Goal: Task Accomplishment & Management: Use online tool/utility

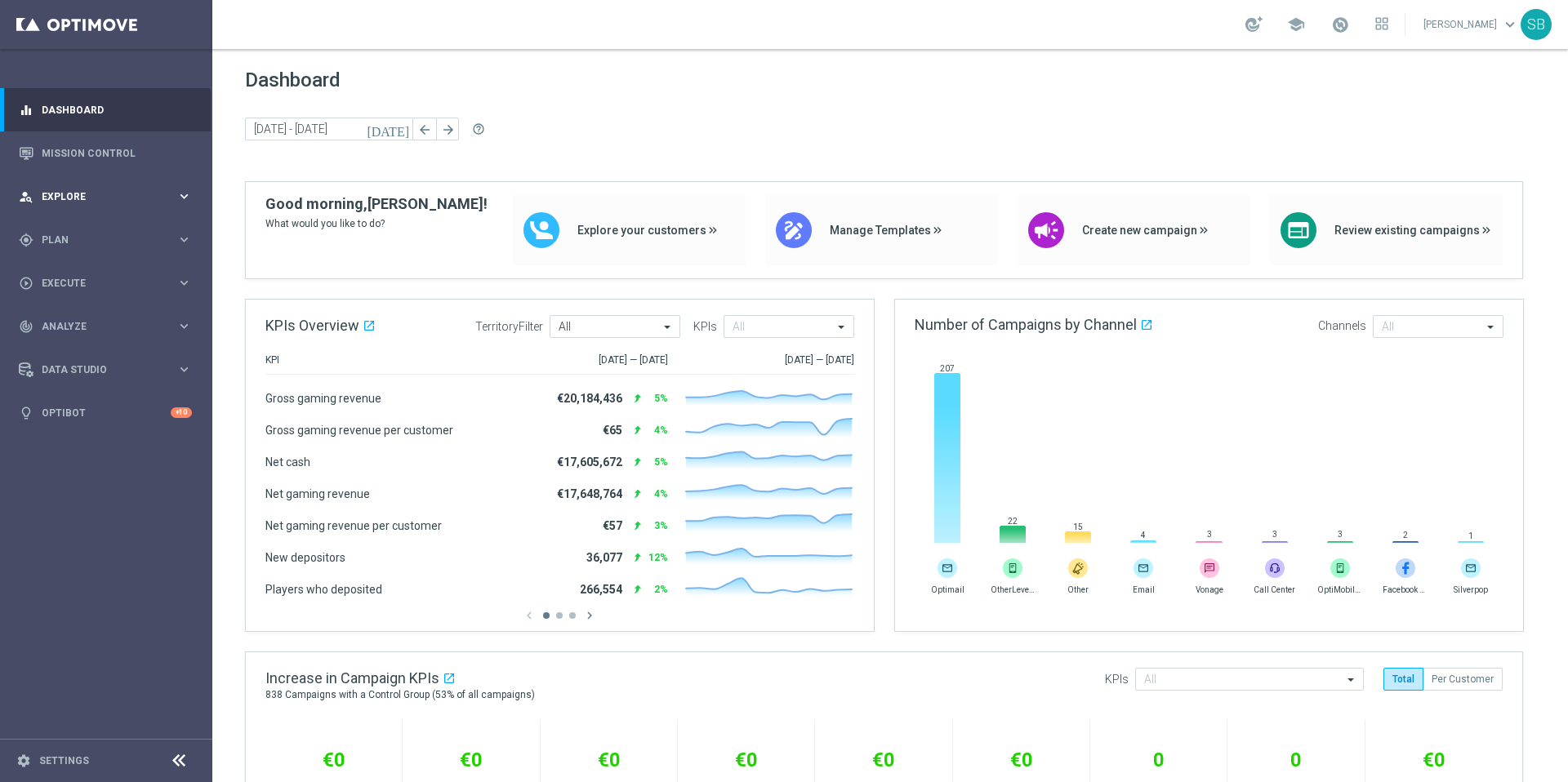
click at [185, 197] on icon "keyboard_arrow_right" at bounding box center [184, 197] width 16 height 16
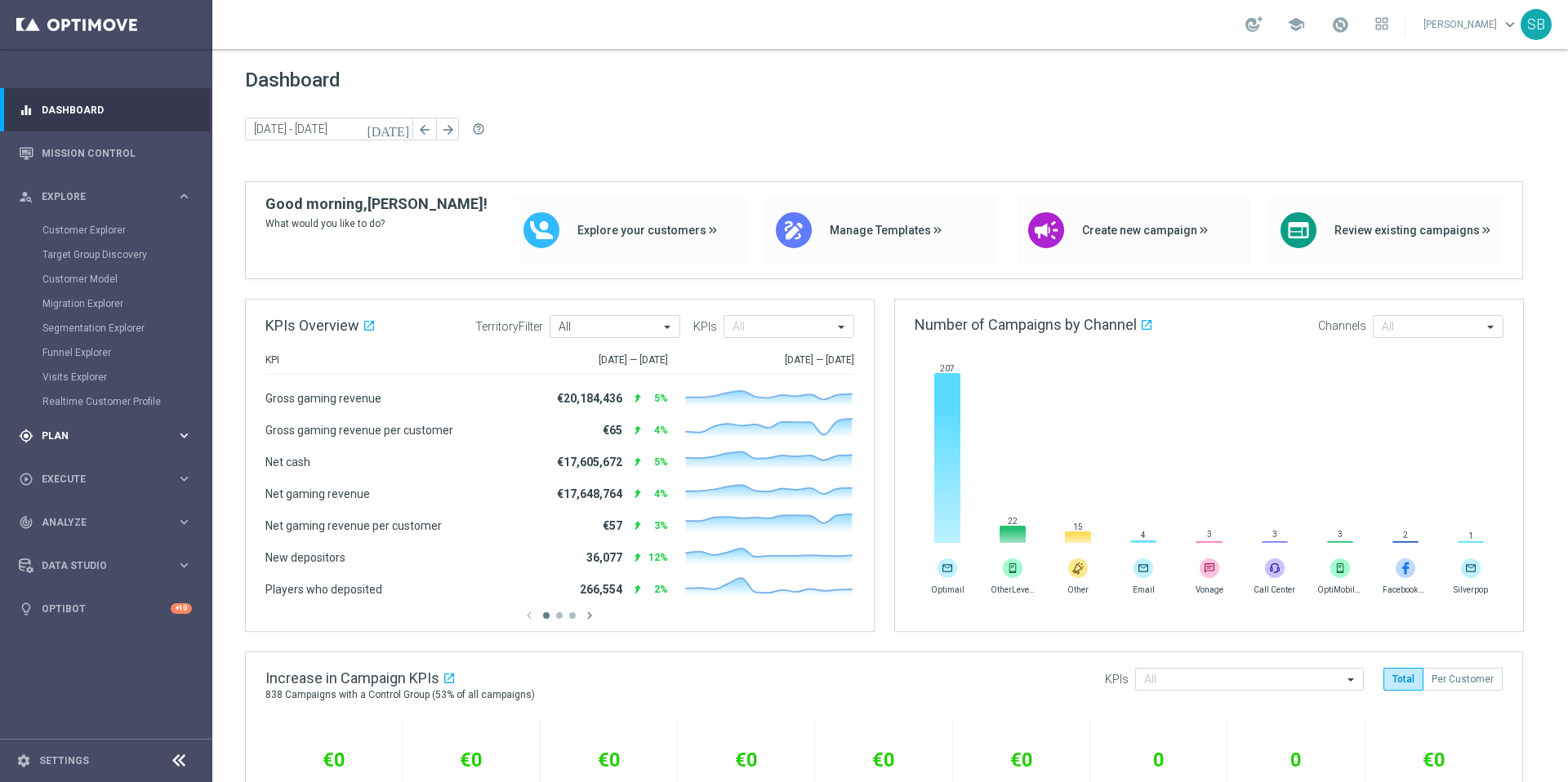
click at [182, 436] on icon "keyboard_arrow_right" at bounding box center [184, 436] width 16 height 16
click at [181, 319] on icon "keyboard_arrow_right" at bounding box center [184, 323] width 16 height 16
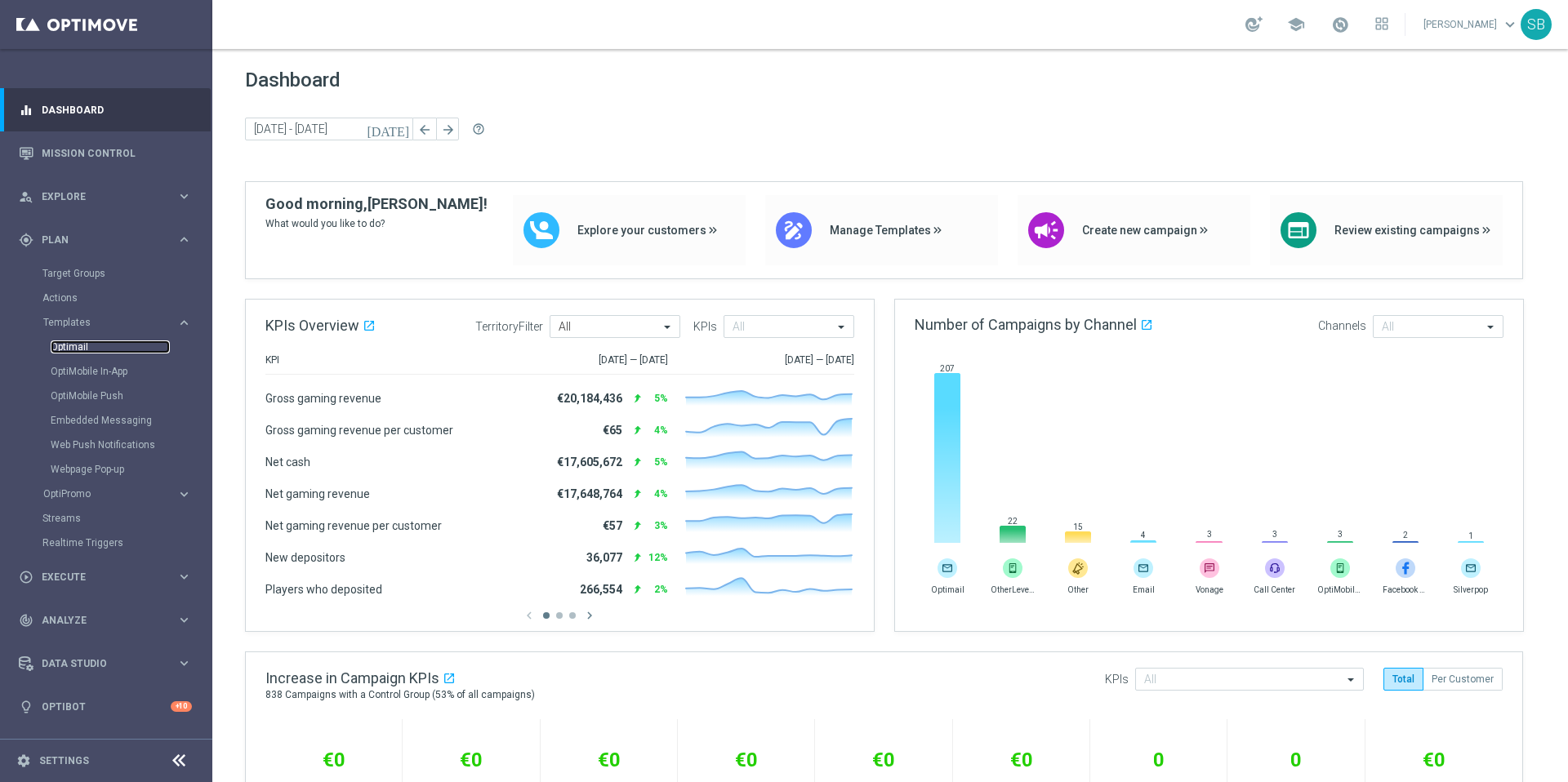
click at [74, 348] on link "Optimail" at bounding box center [110, 347] width 120 height 13
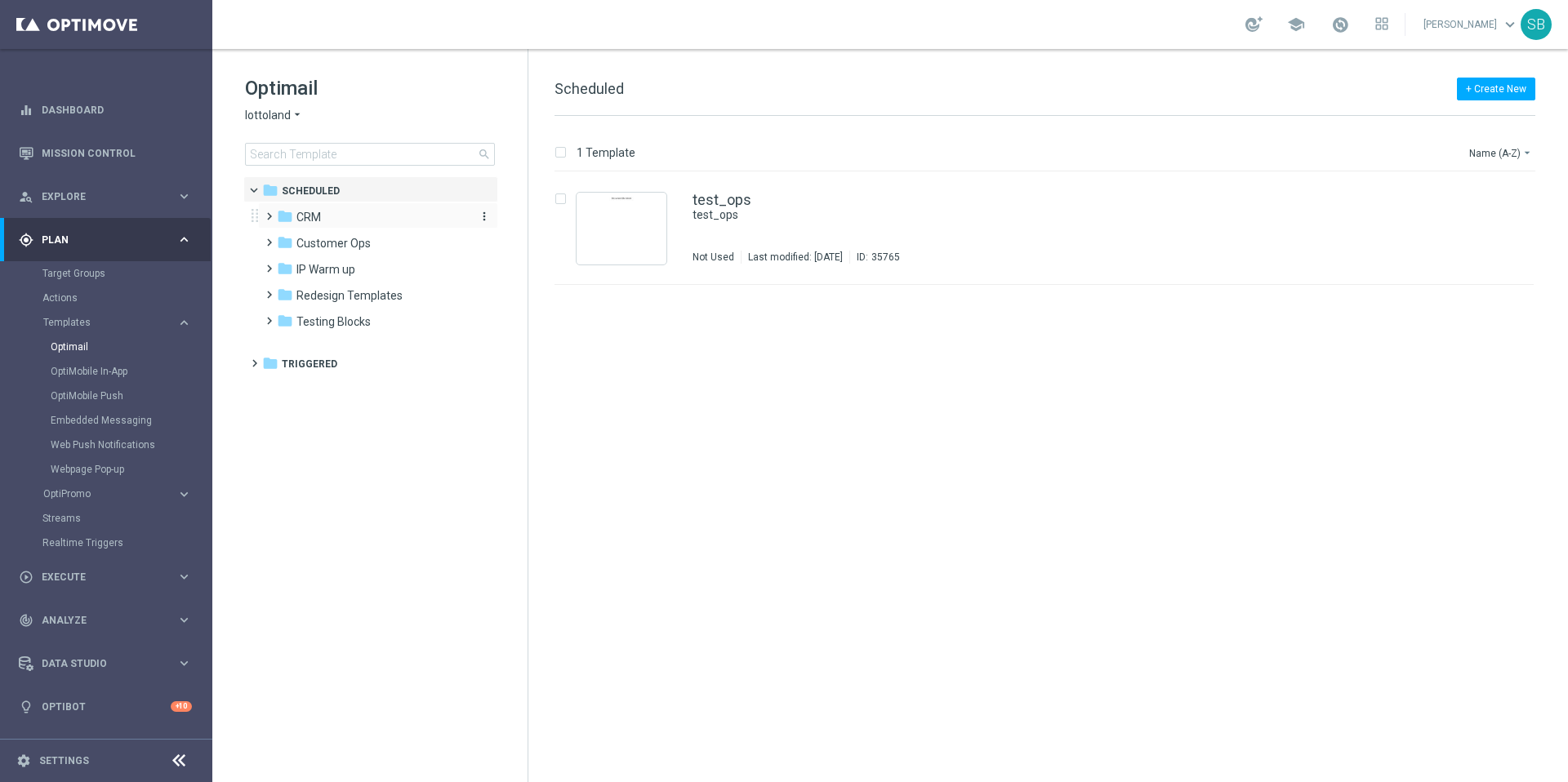
click at [306, 217] on span "CRM" at bounding box center [308, 217] width 24 height 15
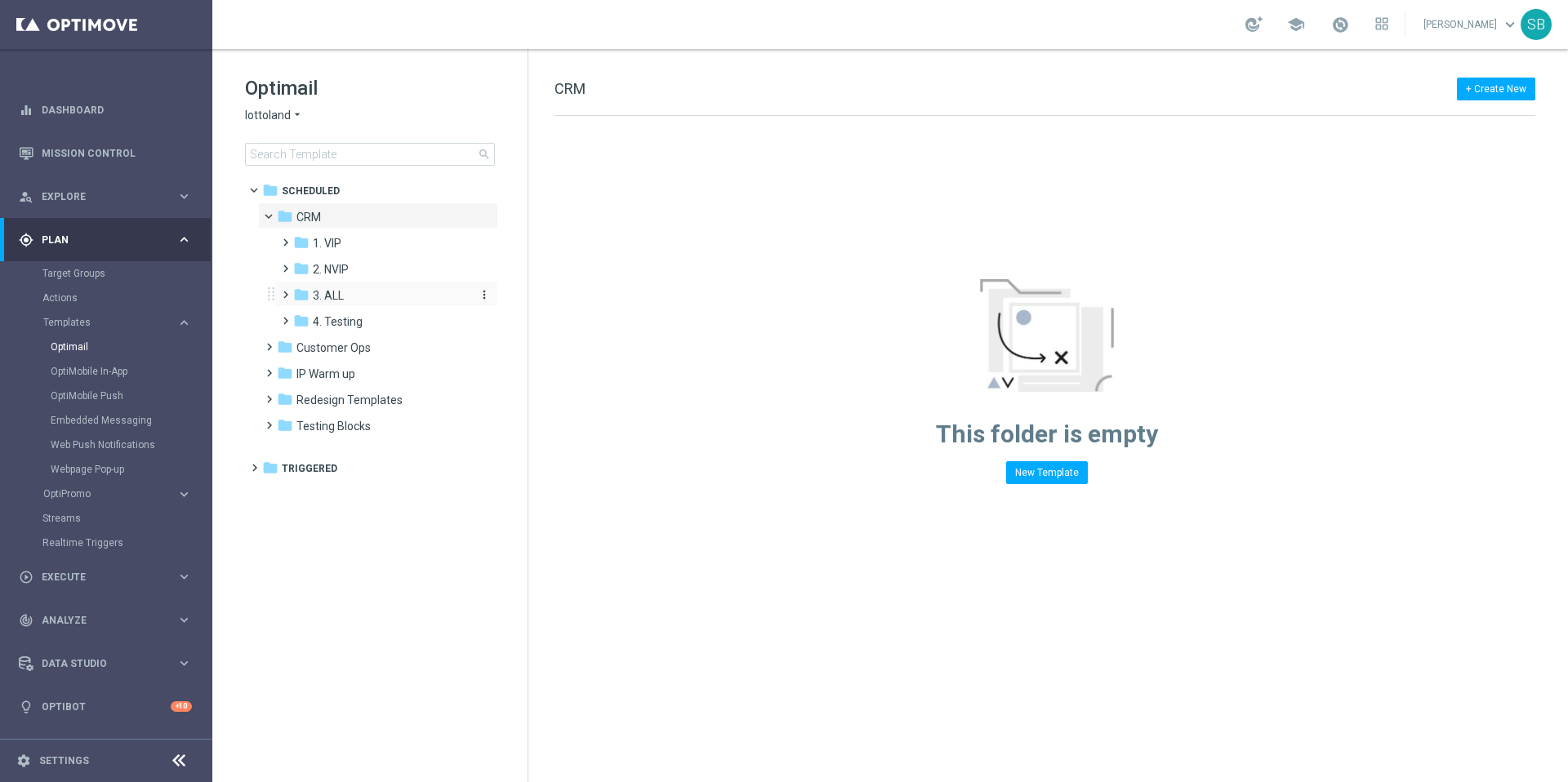
click at [300, 297] on icon "folder" at bounding box center [302, 295] width 17 height 17
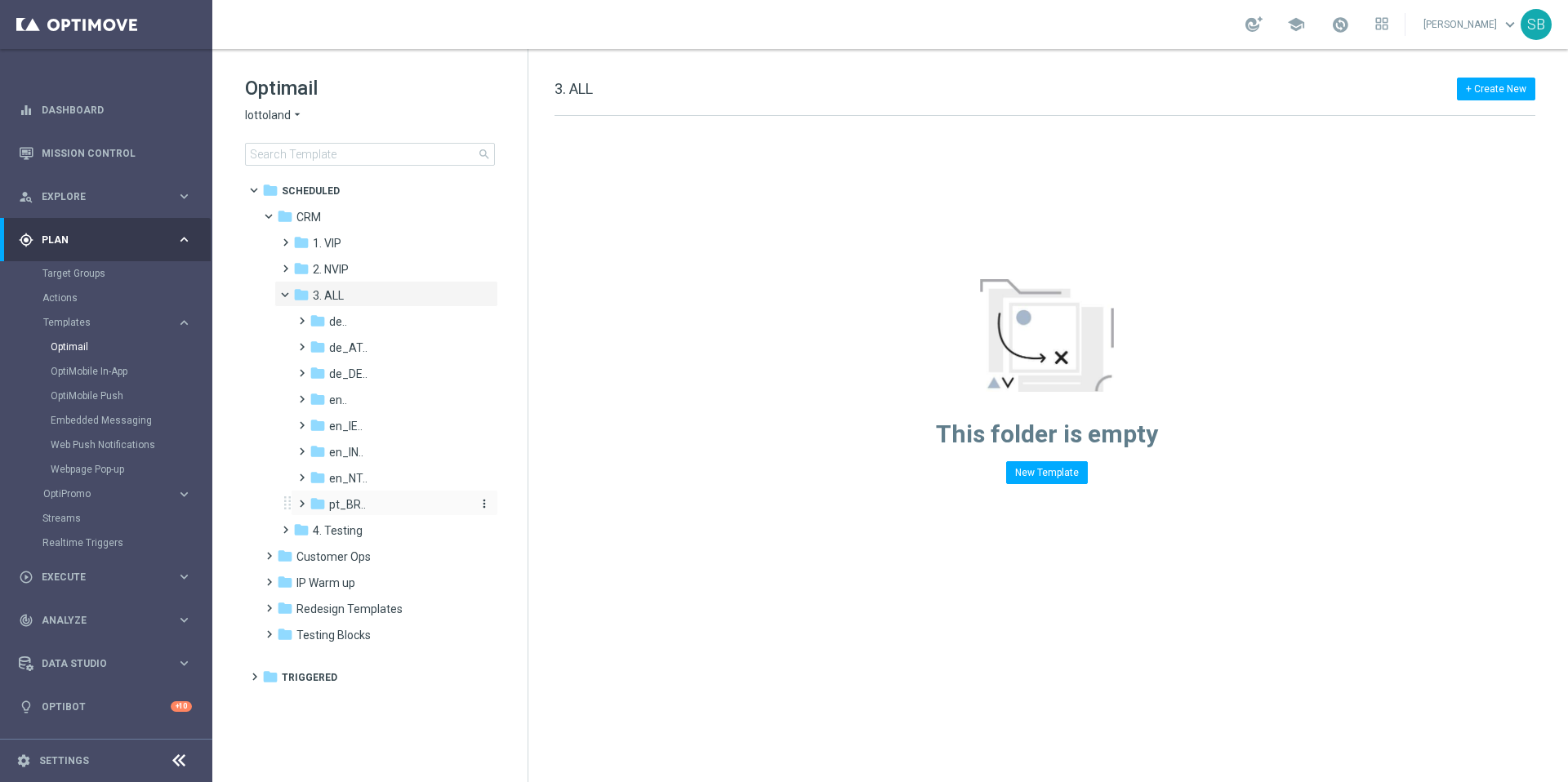
click at [313, 509] on icon "folder" at bounding box center [318, 504] width 17 height 17
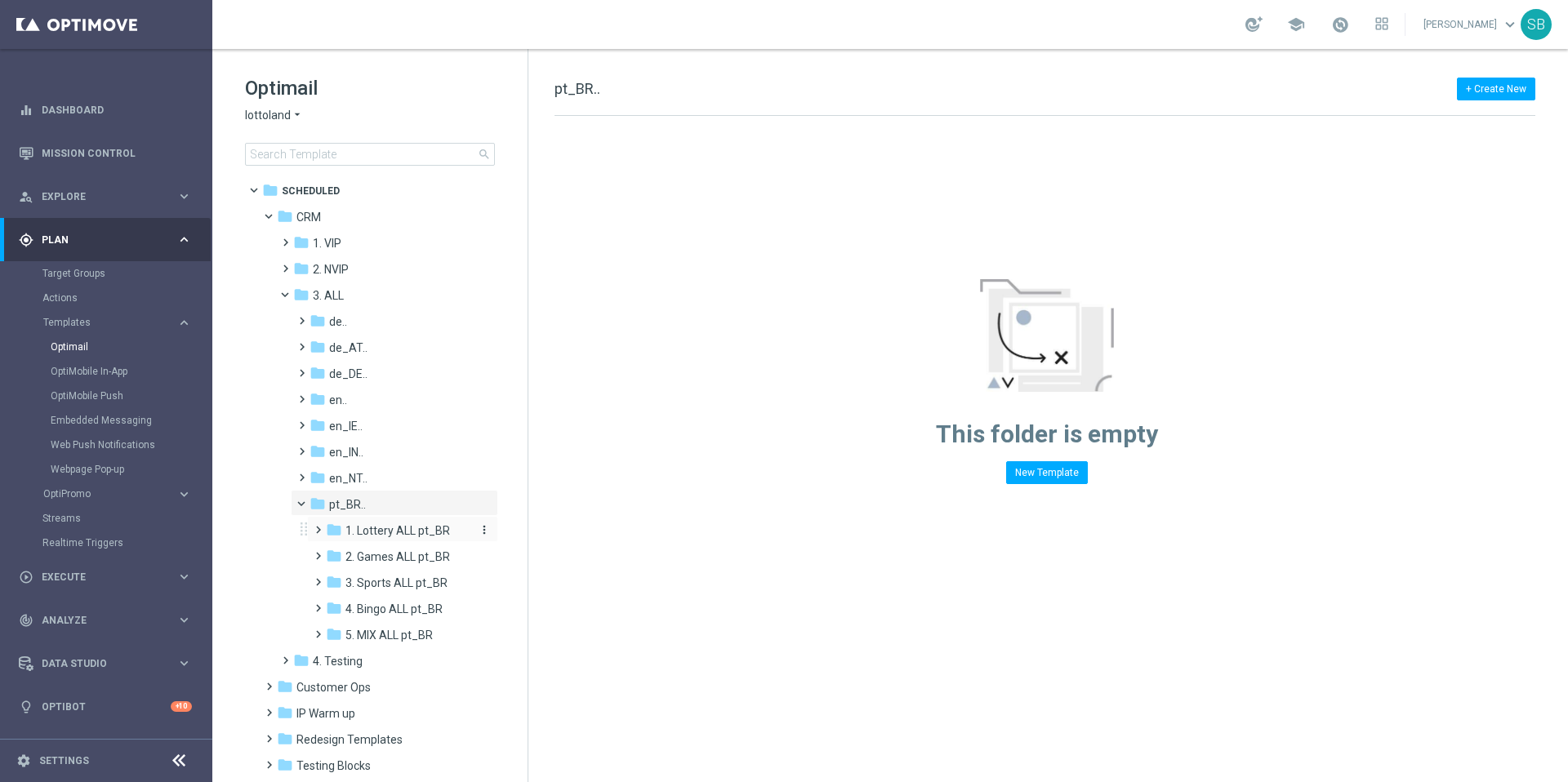
click at [340, 535] on icon "folder" at bounding box center [335, 530] width 17 height 17
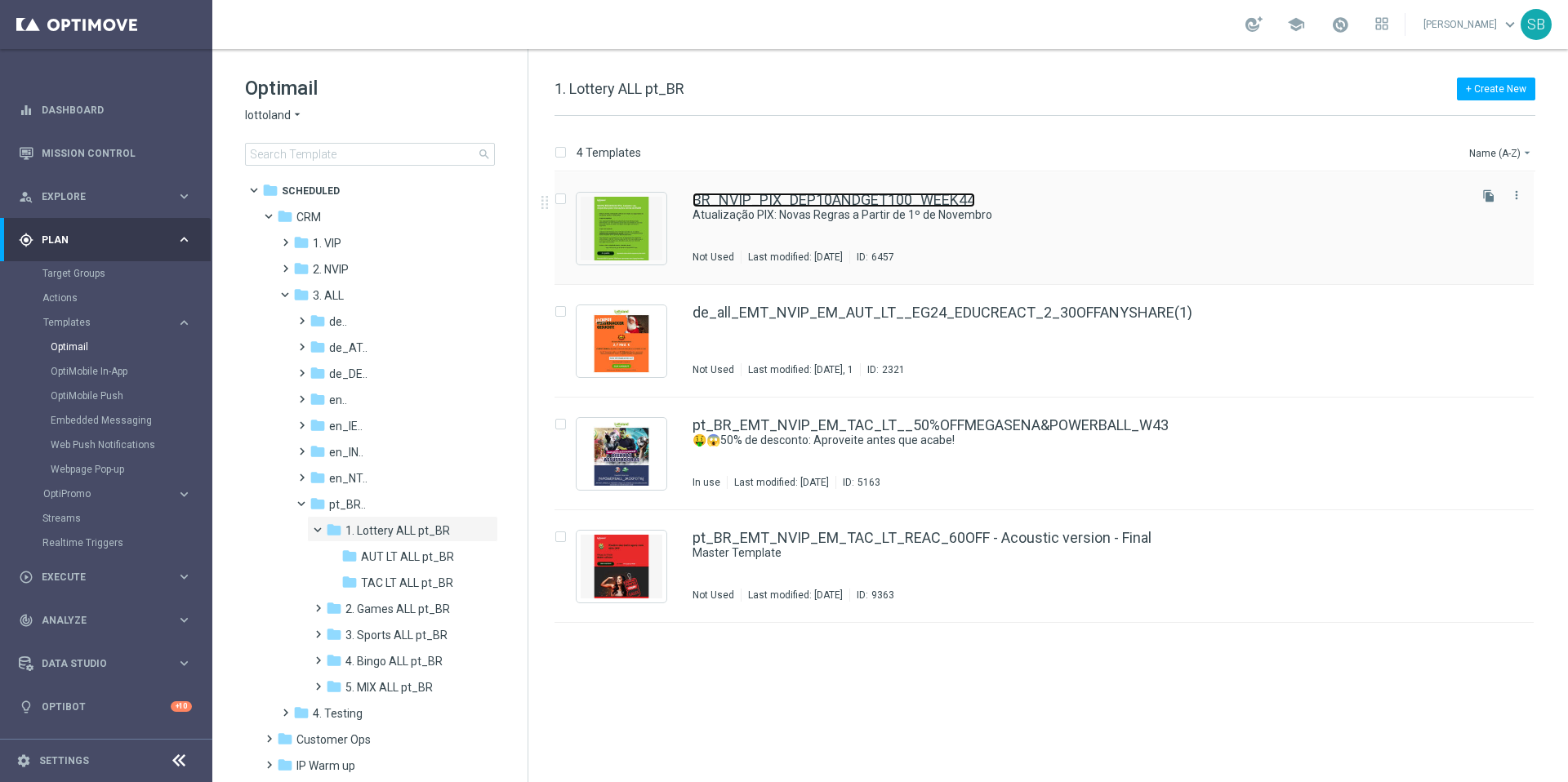
click at [728, 203] on link "BR_NVIP_PIX_DEP10ANDGET100_WEEK44" at bounding box center [834, 200] width 283 height 15
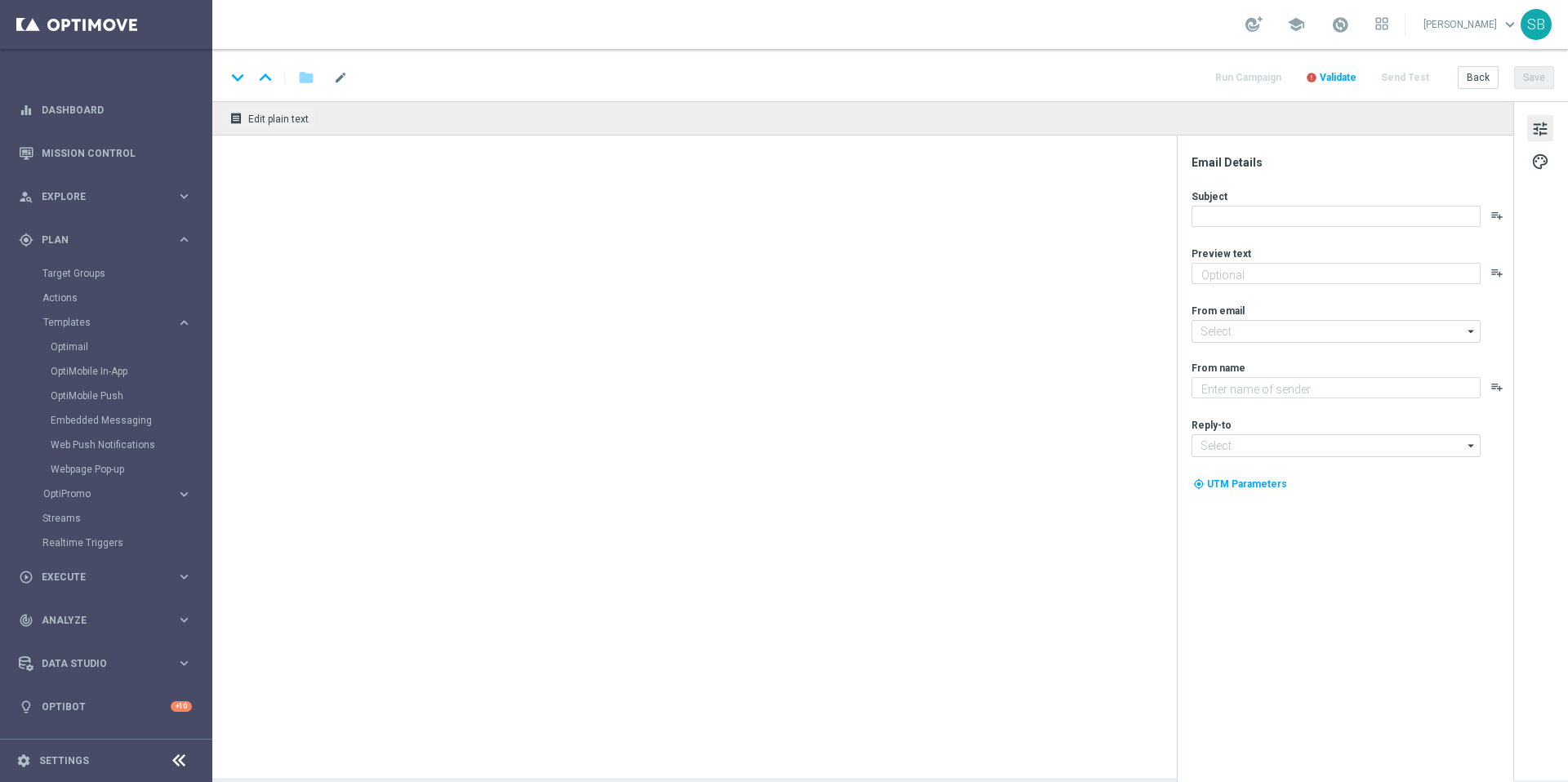
type textarea "Deposite R$10 e ganhe R$100 para jogar seus favoritos da Fortuna!"
type textarea "Lottoland"
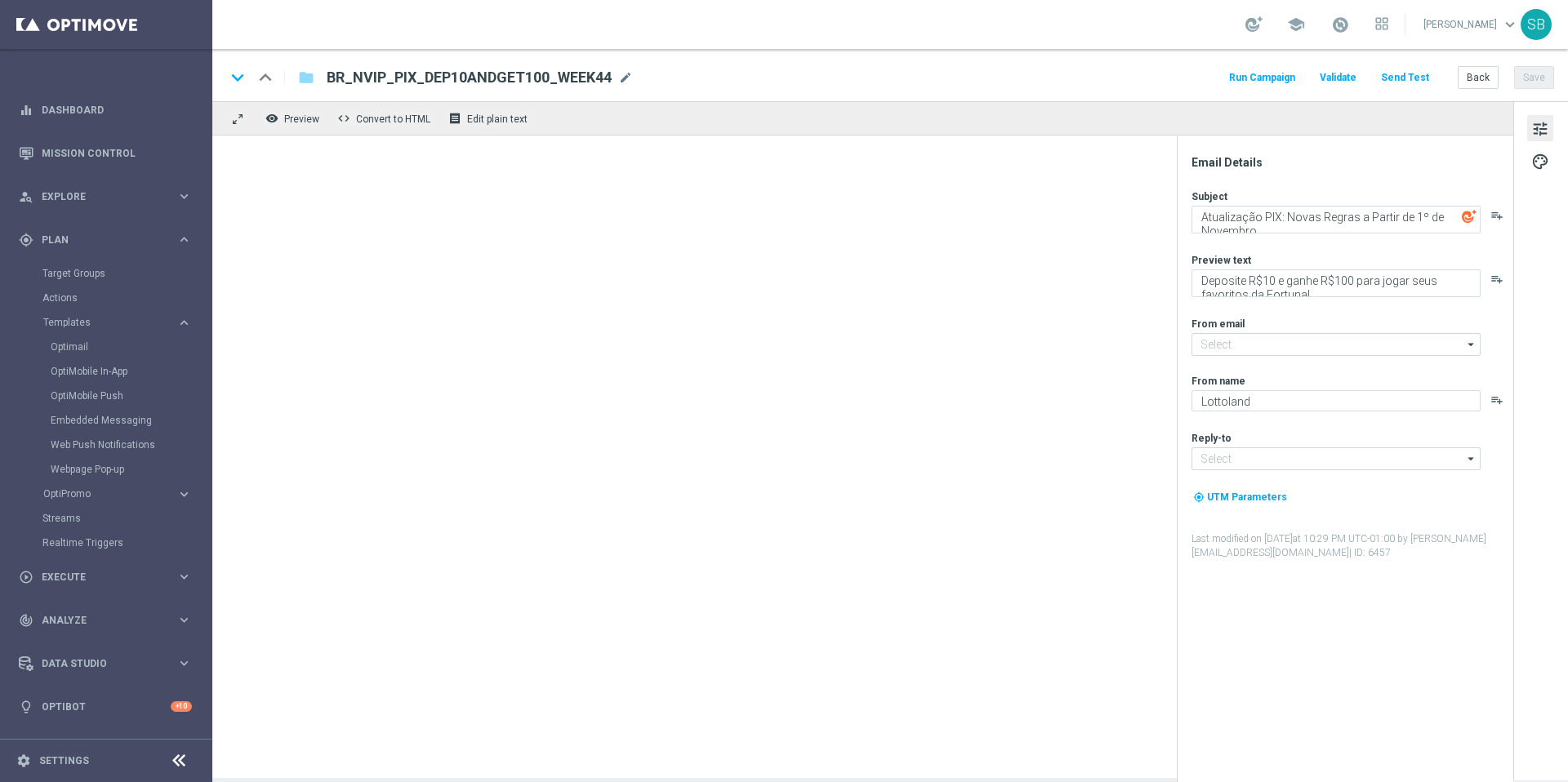
type input "mail@crm.lottoland.com"
type input "support@lottoland.co.uk"
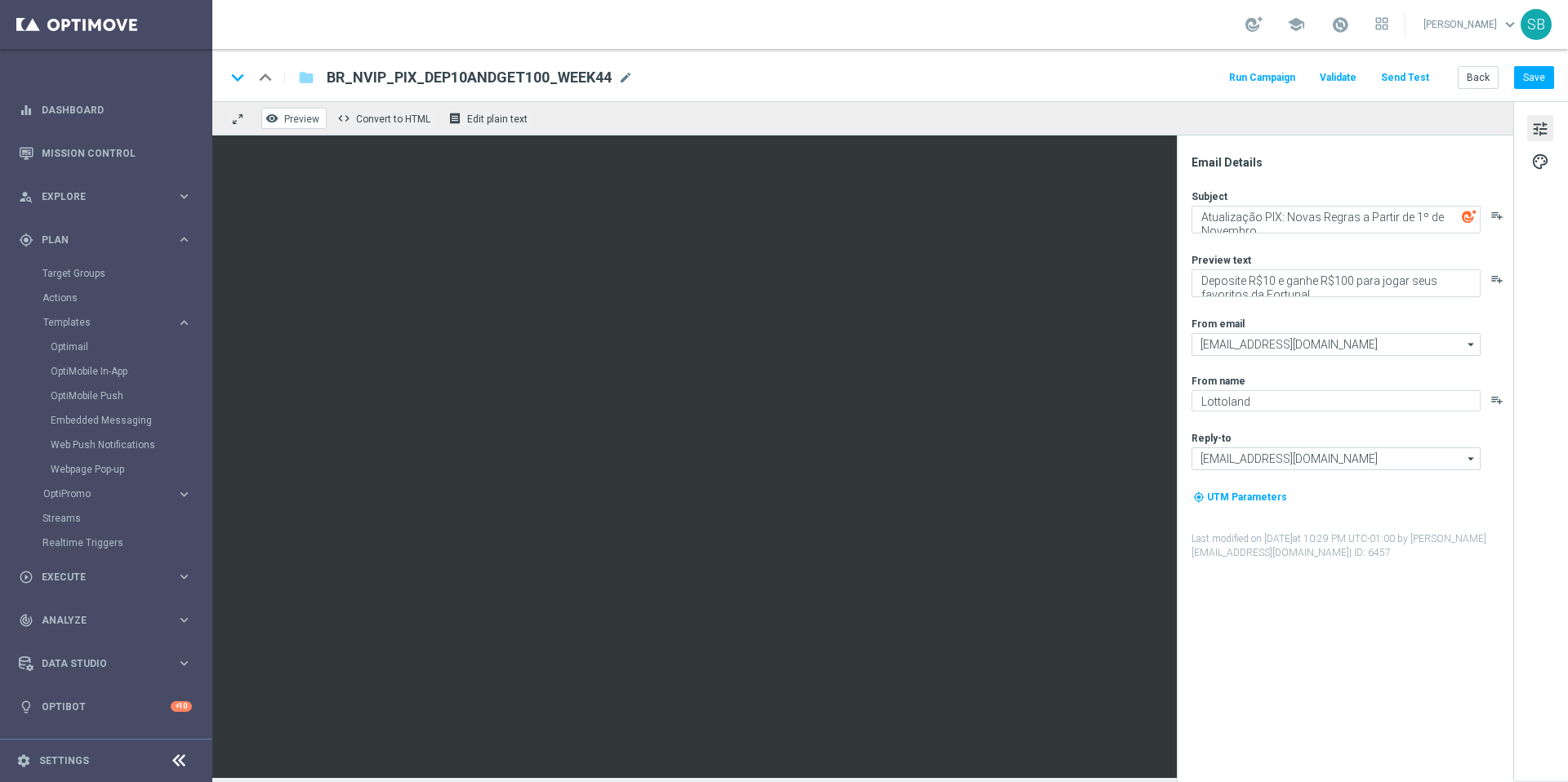
click at [277, 120] on icon "remove_red_eye" at bounding box center [272, 119] width 13 height 13
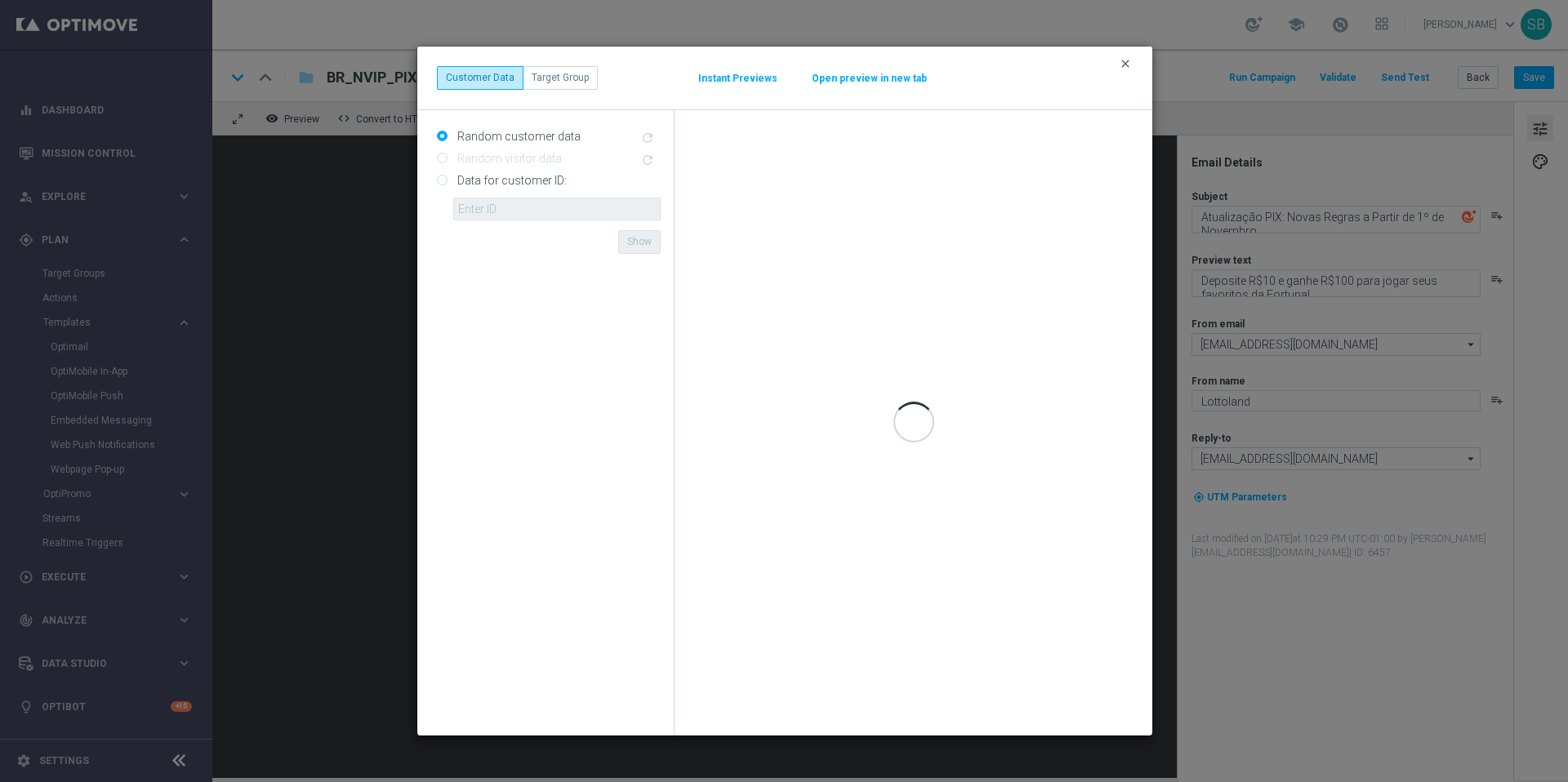
click at [1124, 67] on icon "clear" at bounding box center [1126, 64] width 13 height 13
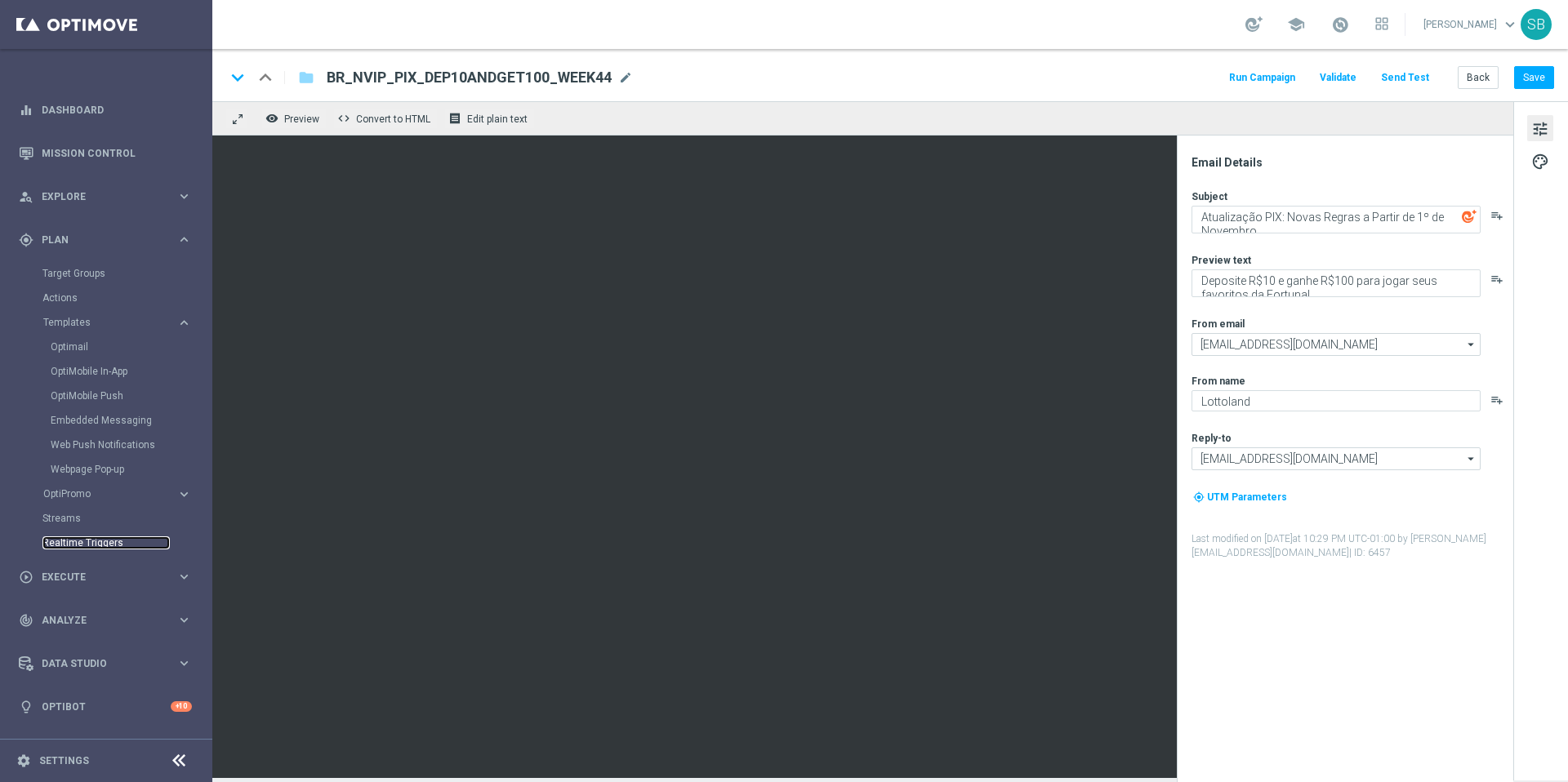
click at [100, 544] on link "Realtime Triggers" at bounding box center [106, 543] width 127 height 13
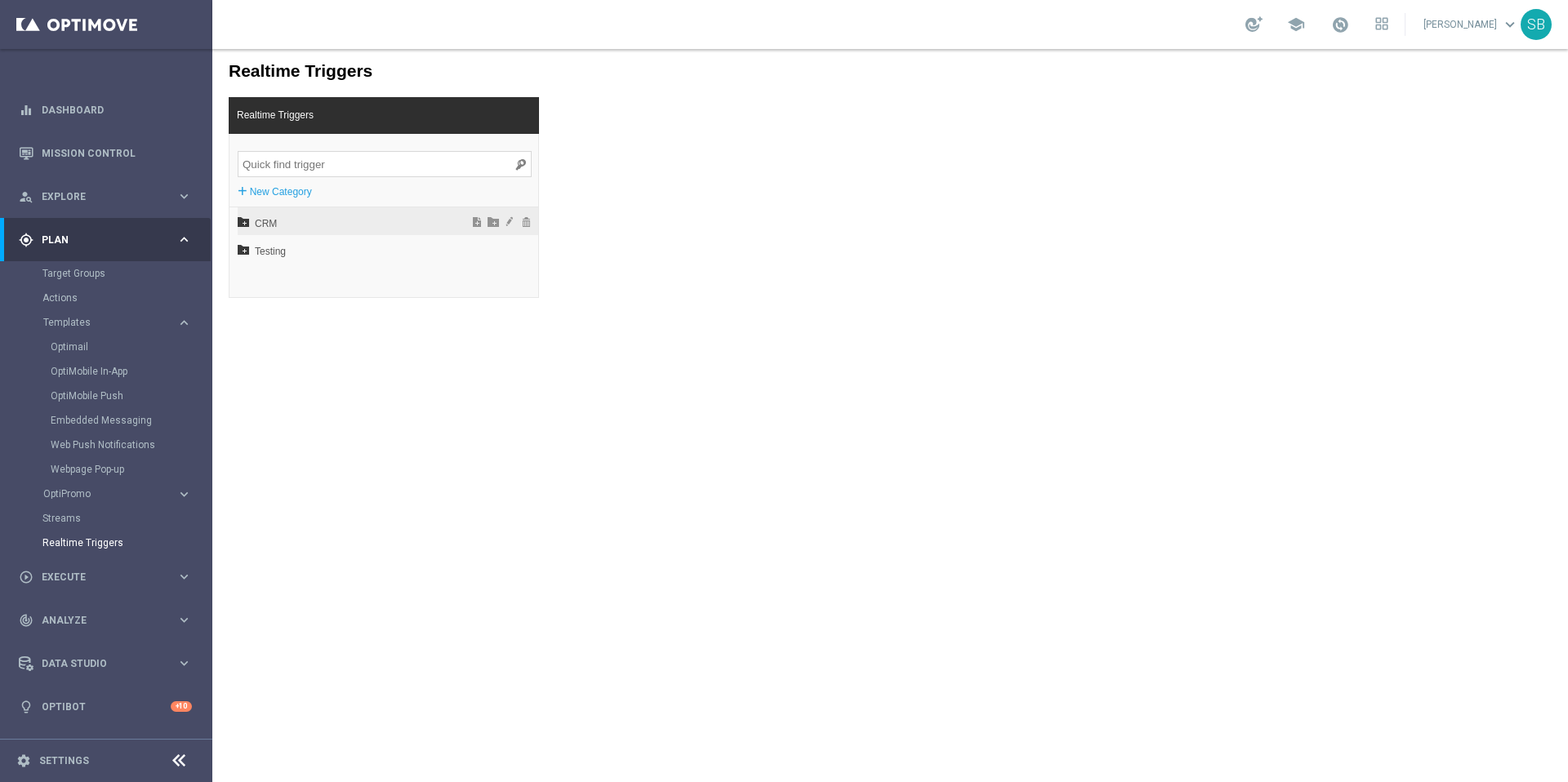
click at [276, 225] on span "CRM" at bounding box center [345, 223] width 181 height 28
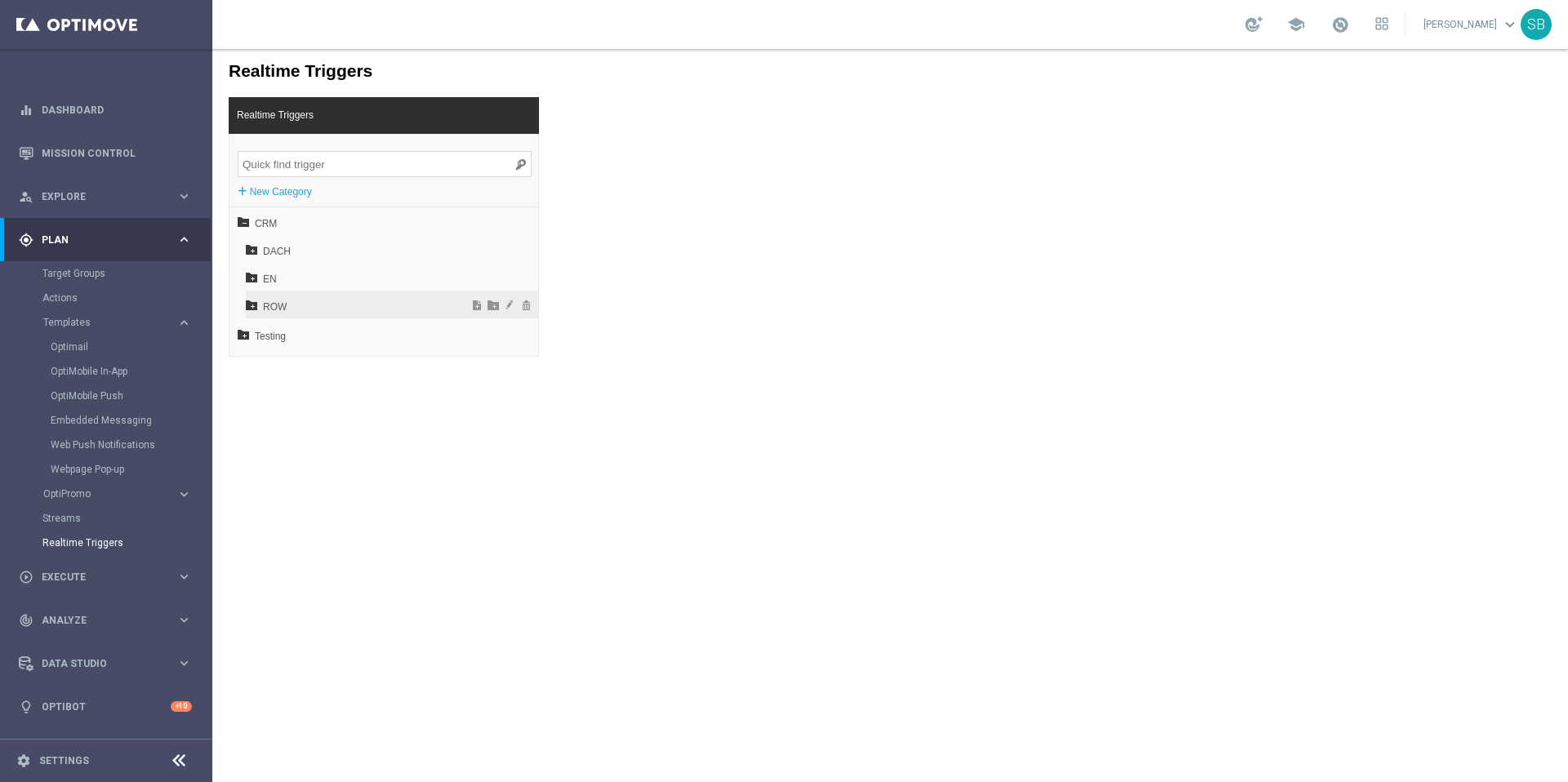
click at [273, 309] on span "ROW" at bounding box center [350, 307] width 176 height 28
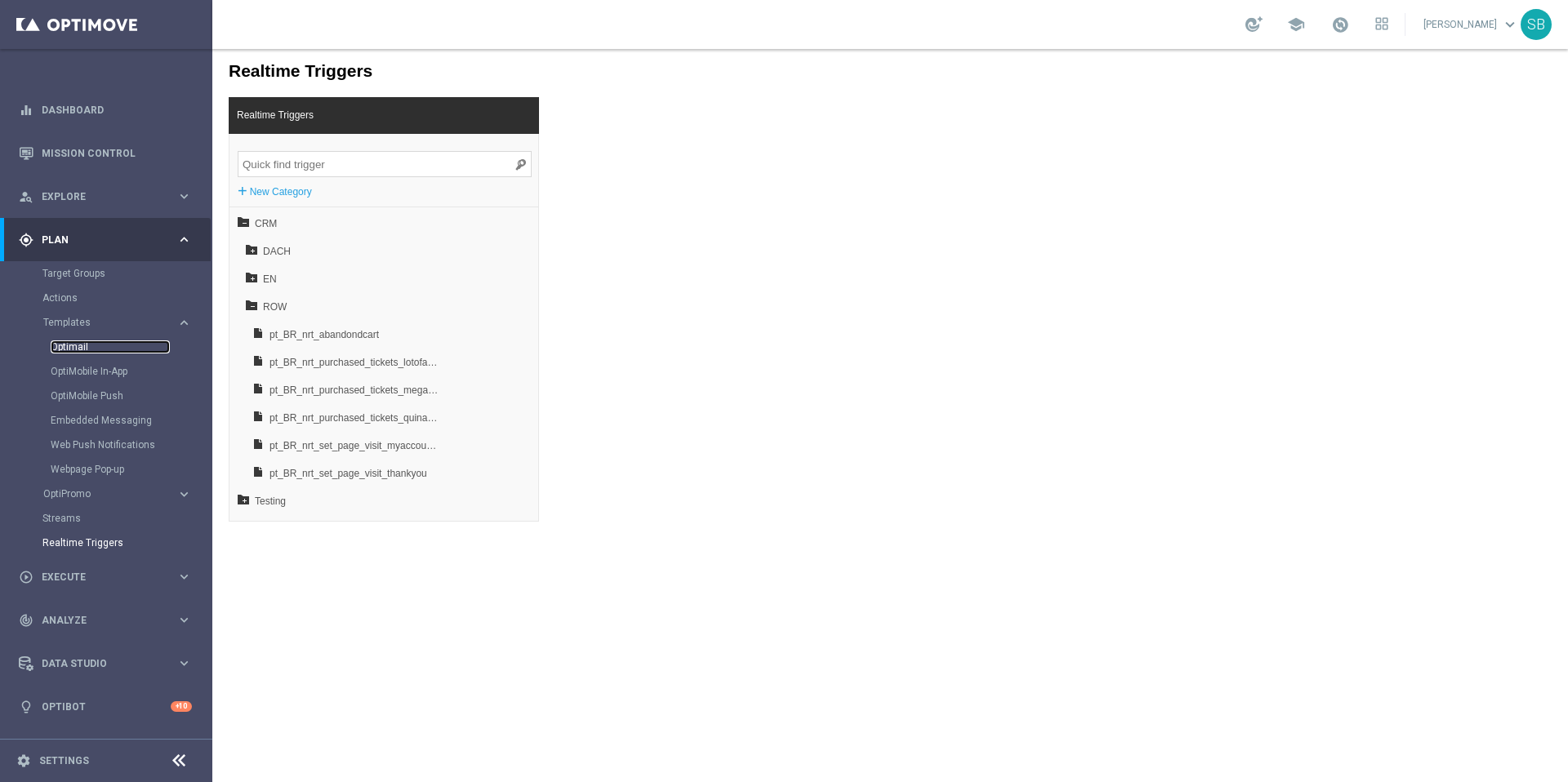
click at [81, 343] on link "Optimail" at bounding box center [110, 347] width 120 height 13
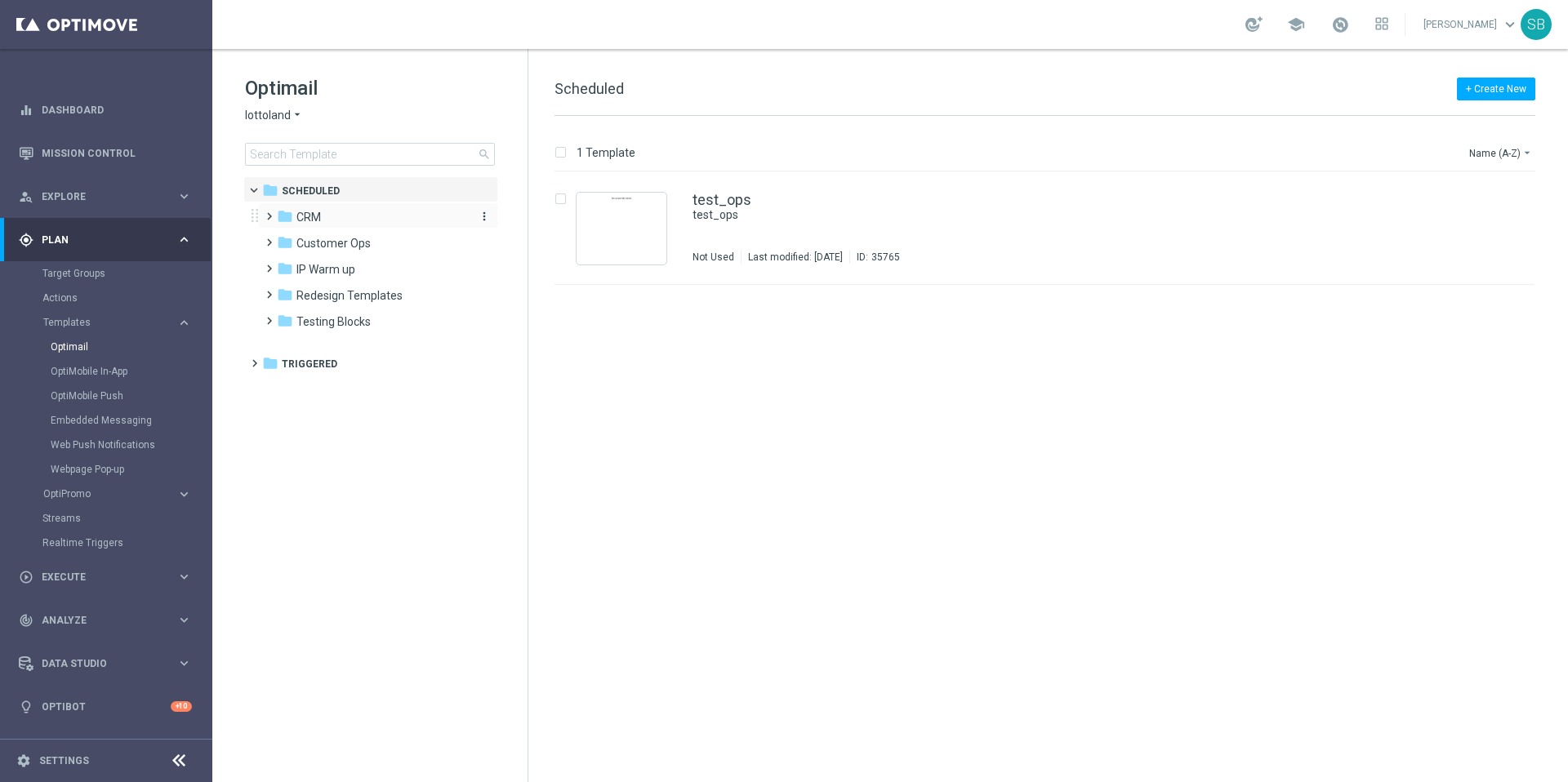
click at [315, 216] on span "CRM" at bounding box center [308, 217] width 24 height 15
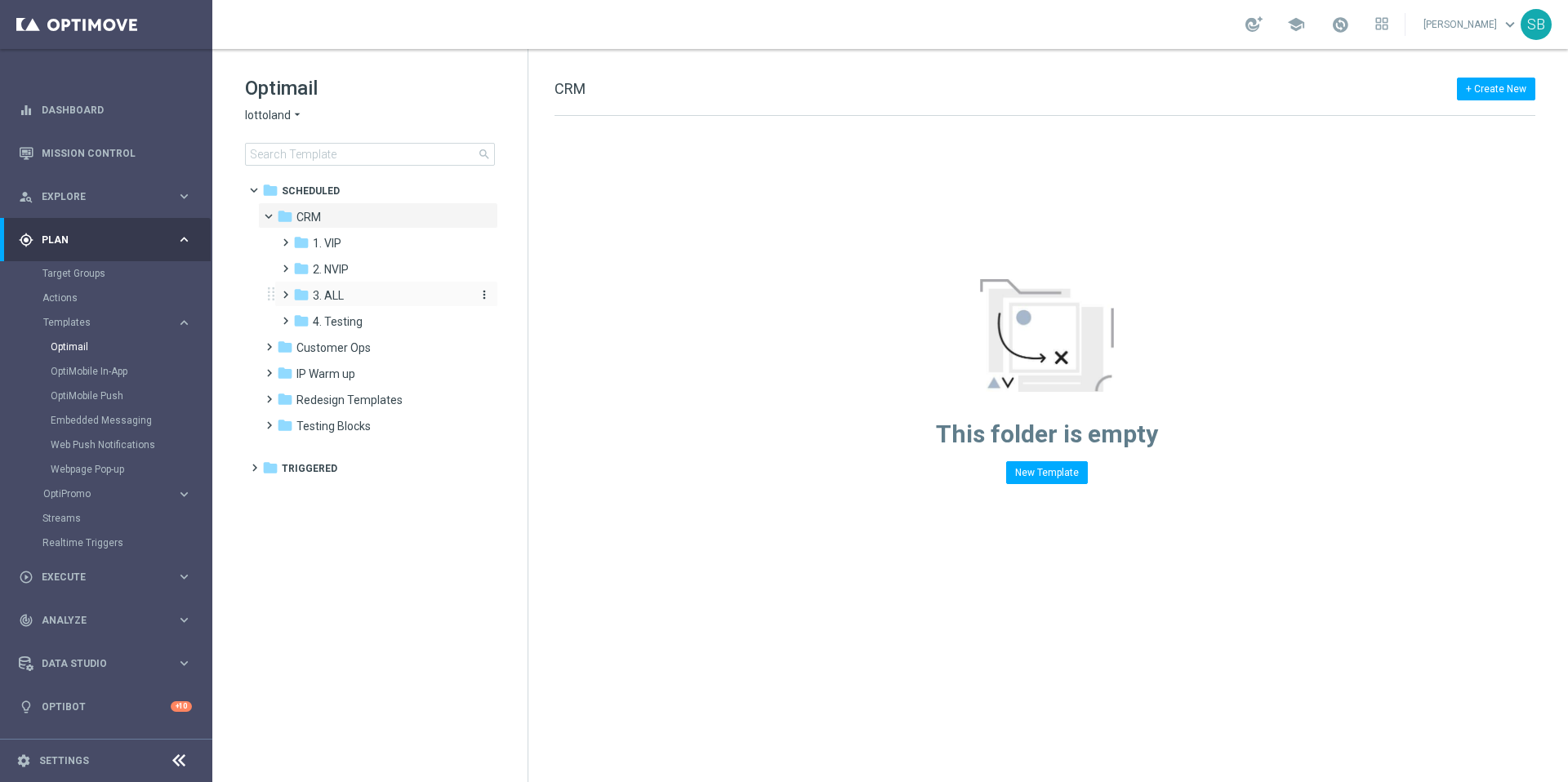
click at [305, 294] on icon "folder" at bounding box center [302, 295] width 17 height 17
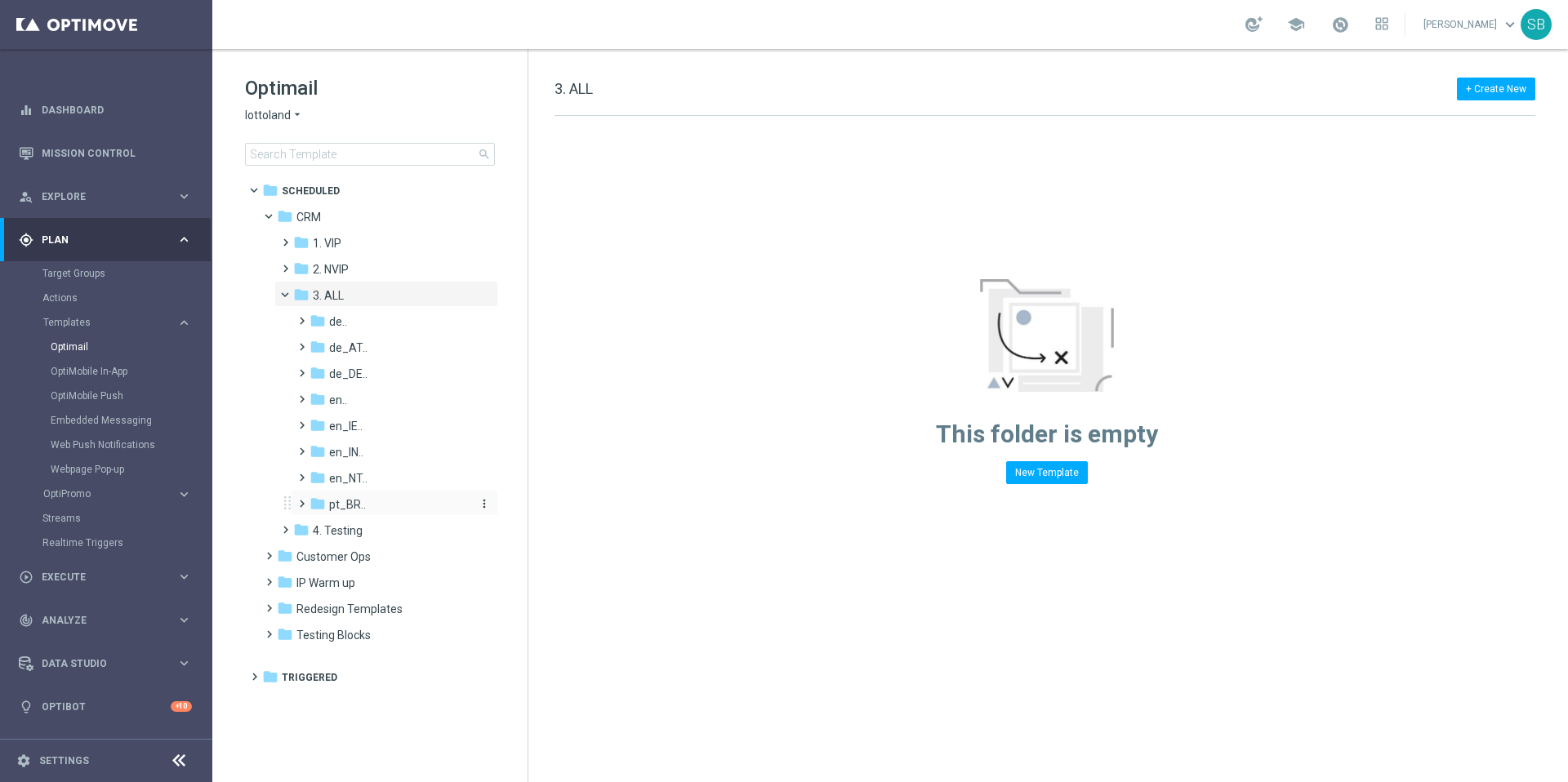
click at [316, 507] on icon "folder" at bounding box center [318, 504] width 17 height 17
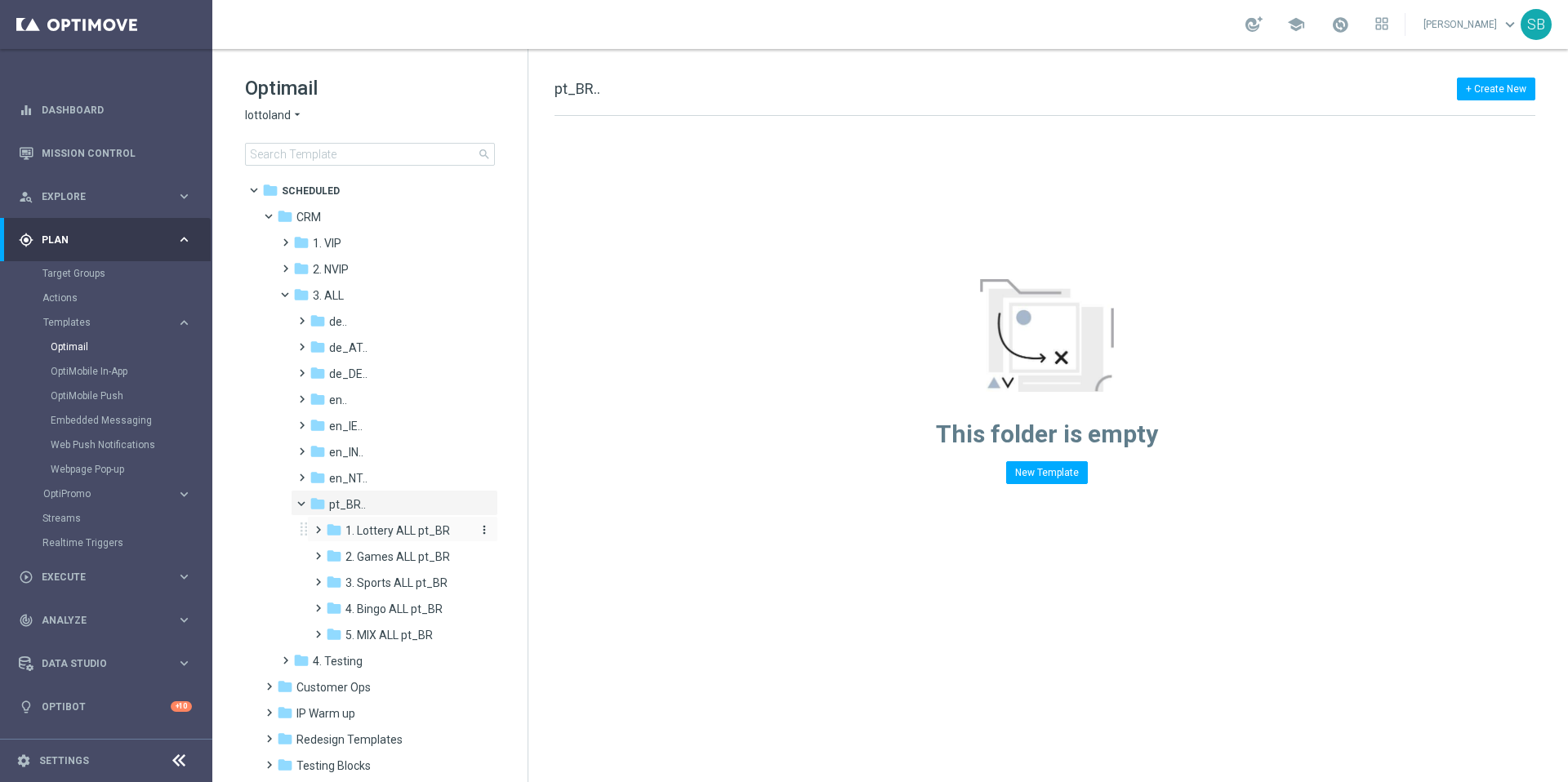
click at [336, 529] on icon "folder" at bounding box center [335, 530] width 17 height 17
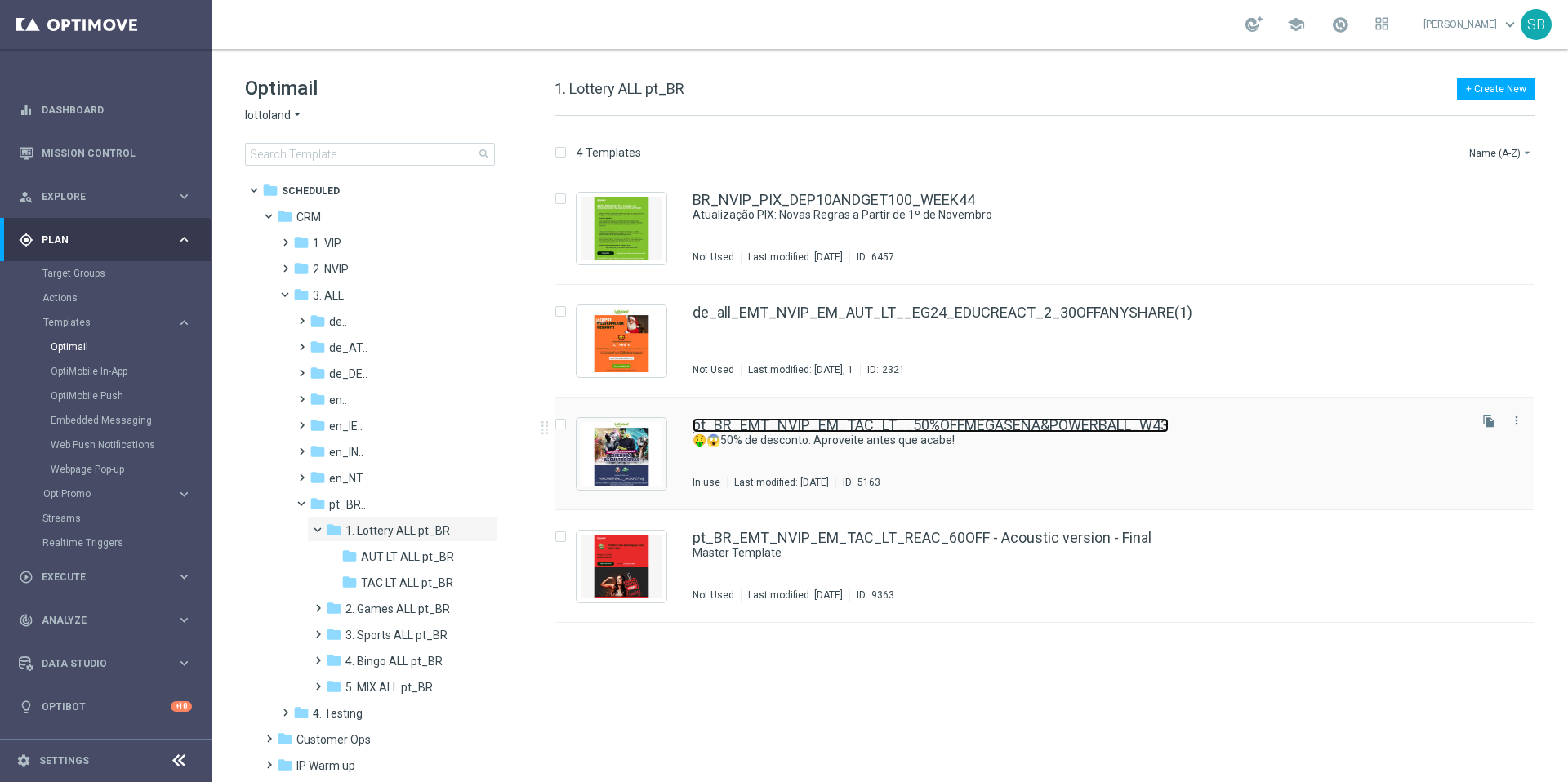
click at [826, 427] on link "pt_BR_EMT_NVIP_EM_TAC_LT__50%OFFMEGASENA&POWERBALL_W43" at bounding box center [930, 426] width 476 height 15
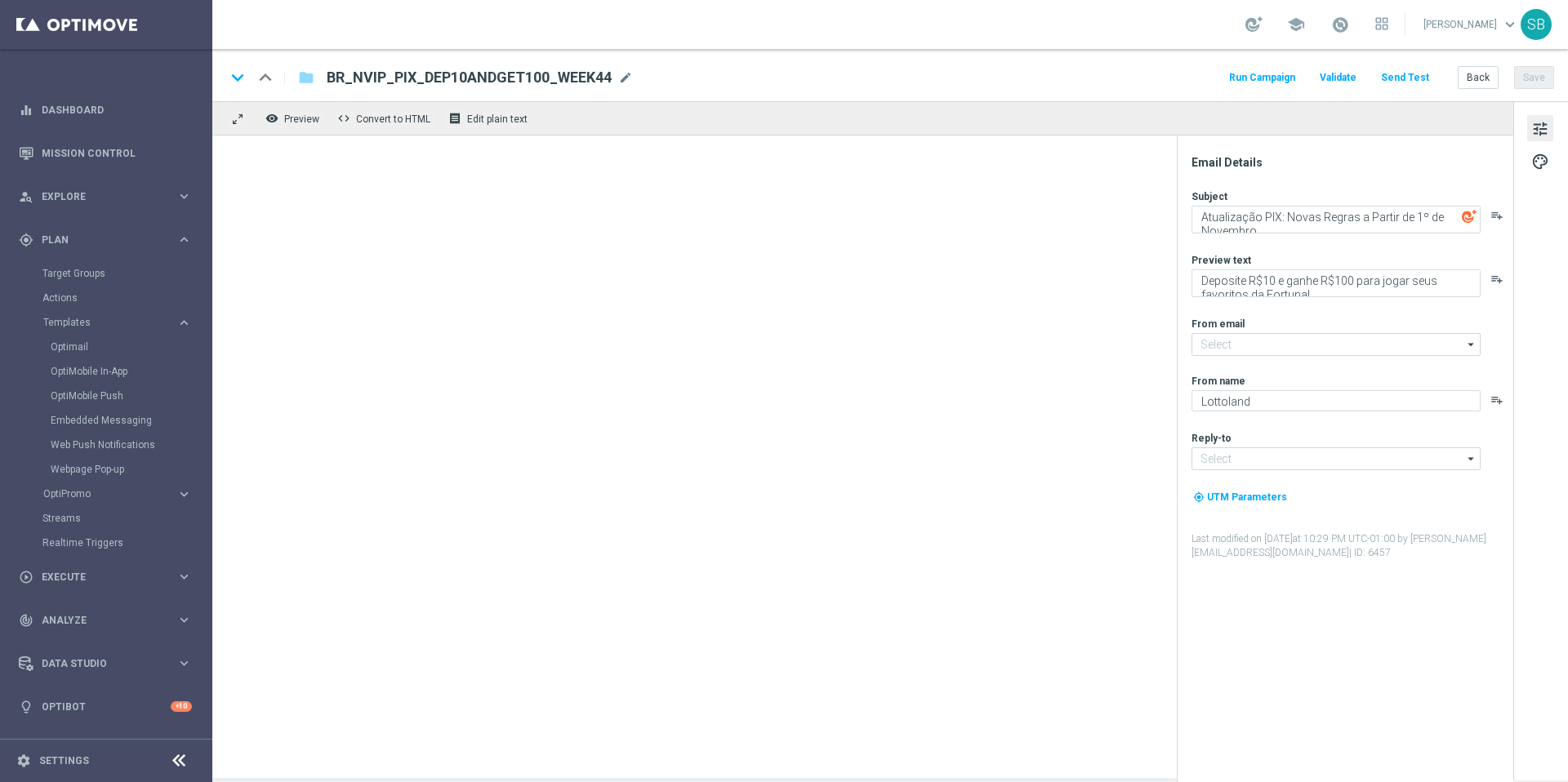
type input "mail@crm.lottoland.com"
type input "support@lottoland.co.uk"
type textarea "🤑😱50% de desconto: Aproveite antes que acabe!"
type textarea "Não perca esta fantástica oferta"
type input "service@lottoland.com"
